Goal: Transaction & Acquisition: Book appointment/travel/reservation

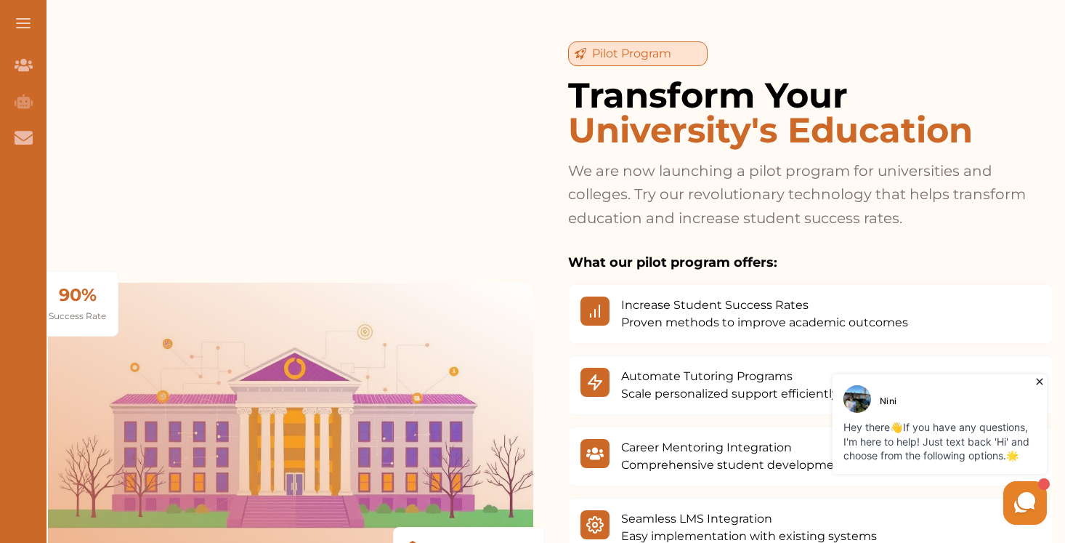
scroll to position [1824, 0]
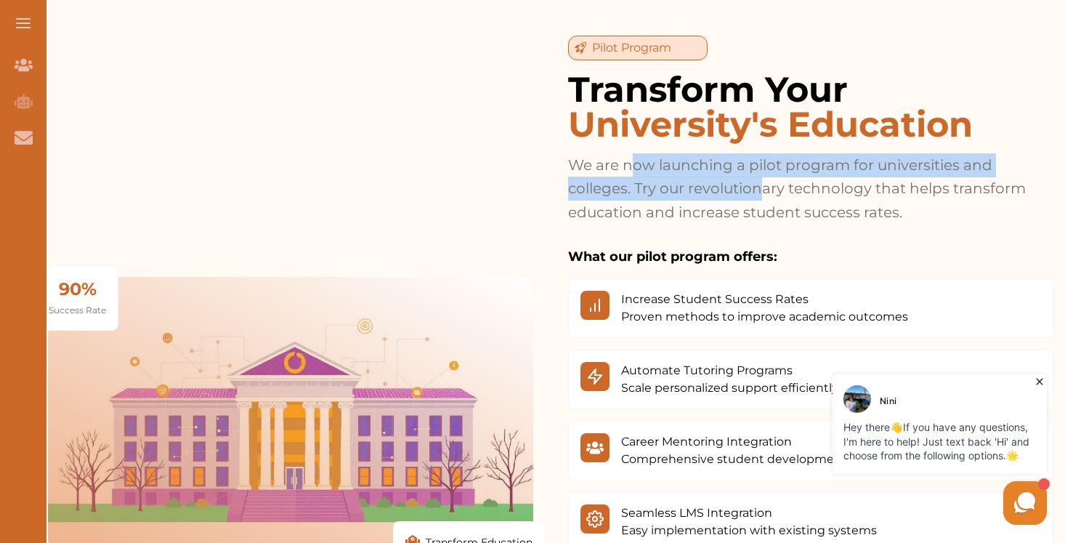
drag, startPoint x: 628, startPoint y: 155, endPoint x: 759, endPoint y: 177, distance: 132.4
click at [759, 177] on p "We are now launching a pilot program for universities and colleges. Try our rev…" at bounding box center [810, 188] width 485 height 71
click at [831, 164] on p "We are now launching a pilot program for universities and colleges. Try our rev…" at bounding box center [810, 188] width 485 height 71
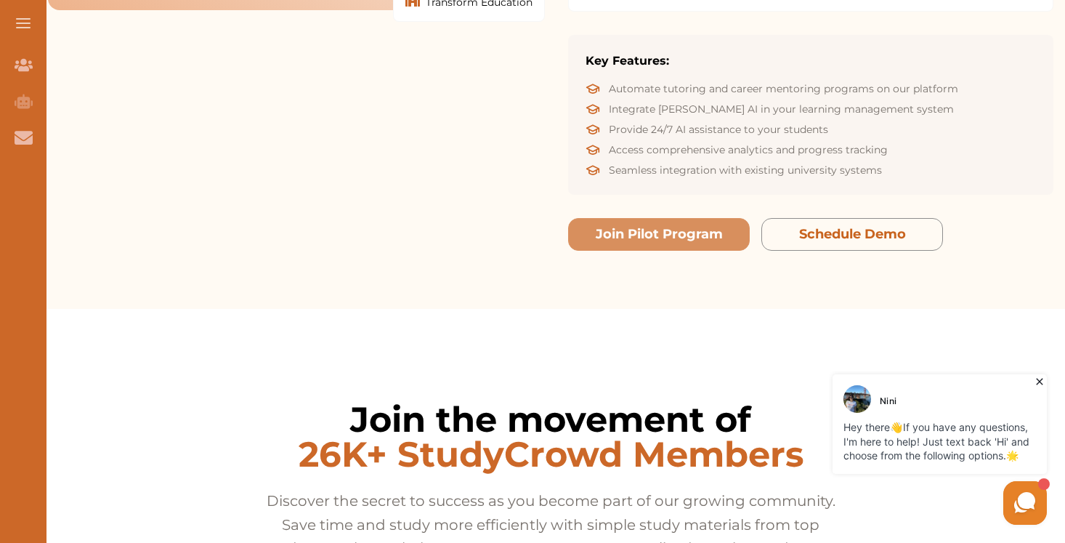
scroll to position [2363, 0]
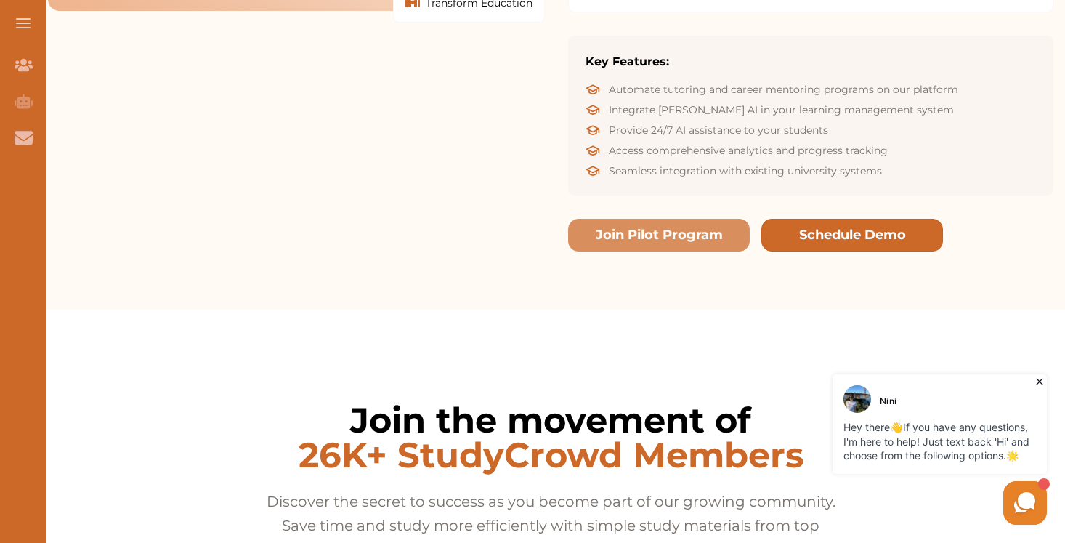
click at [854, 229] on button "Schedule Demo" at bounding box center [852, 235] width 182 height 33
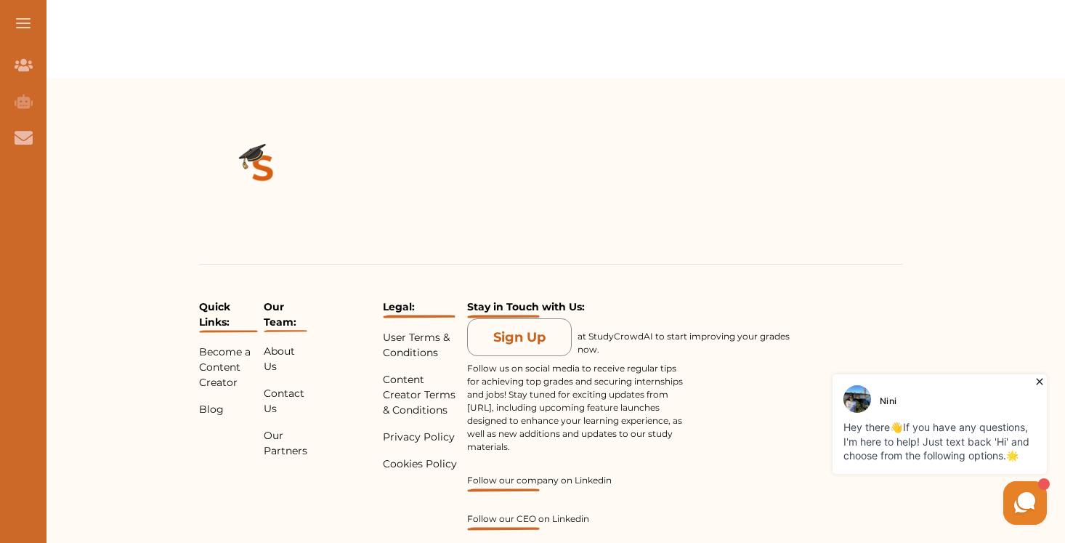
scroll to position [3293, 0]
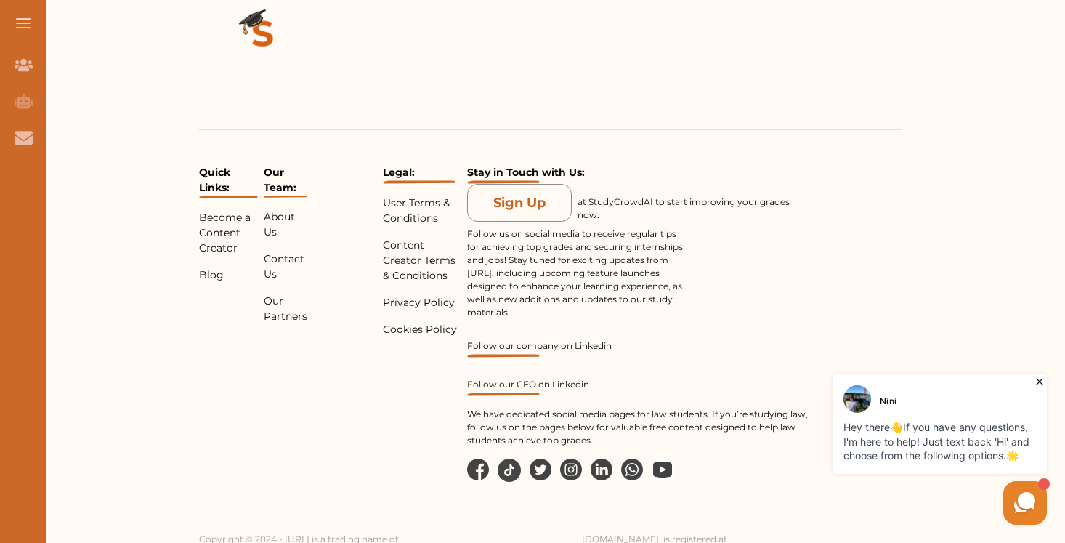
click at [689, 408] on p "We have dedicated social media pages for law students. If you’re studying law, …" at bounding box center [638, 427] width 342 height 39
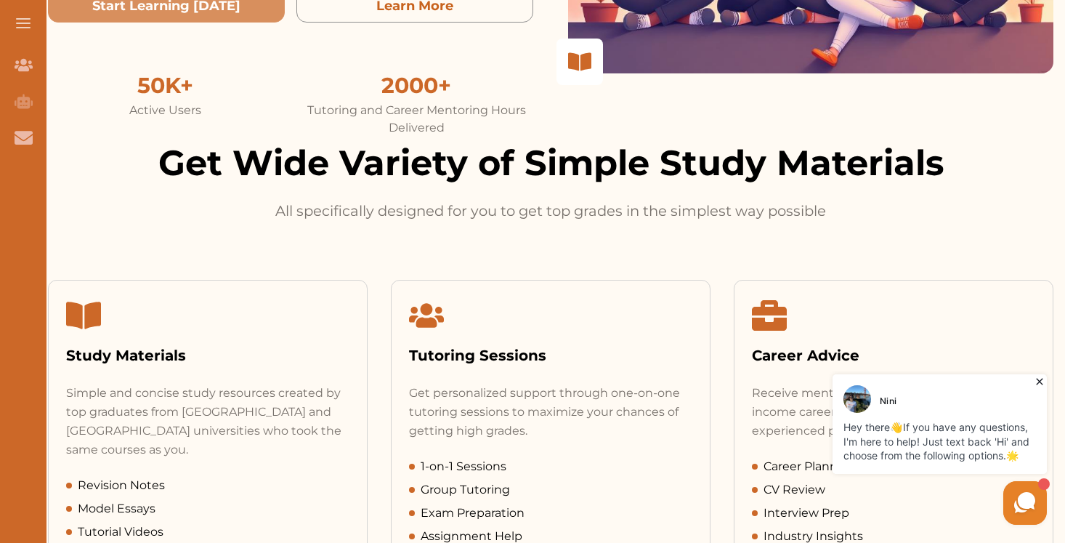
scroll to position [0, 0]
